Goal: Use online tool/utility: Utilize a website feature to perform a specific function

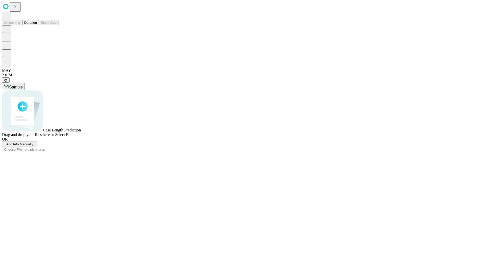
click at [37, 25] on button "Duration" at bounding box center [30, 22] width 17 height 5
click at [33, 146] on span "Add Info Manually" at bounding box center [19, 144] width 27 height 4
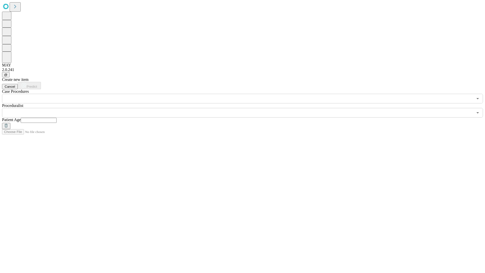
click at [57, 118] on input "text" at bounding box center [39, 120] width 36 height 5
type input "**"
click at [246, 108] on input "text" at bounding box center [237, 113] width 471 height 10
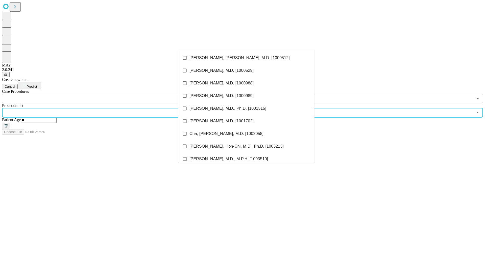
click at [246, 58] on li "[PERSON_NAME], [PERSON_NAME], M.D. [1000512]" at bounding box center [246, 57] width 136 height 13
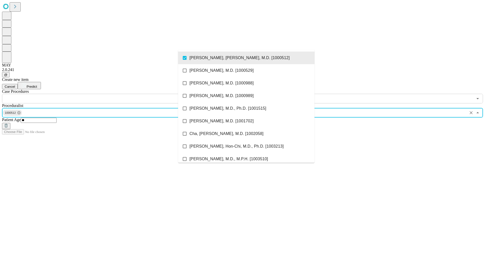
click at [106, 94] on input "text" at bounding box center [237, 99] width 471 height 10
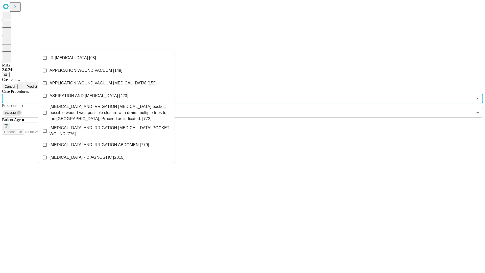
click at [106, 58] on li "IR [MEDICAL_DATA] [98]" at bounding box center [106, 57] width 136 height 13
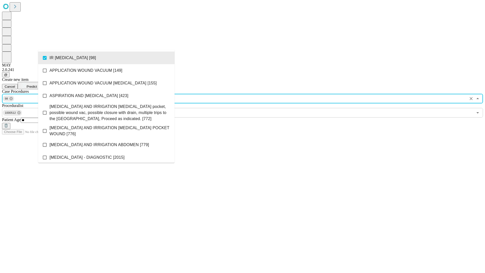
click at [37, 85] on span "Predict" at bounding box center [32, 87] width 10 height 4
